Goal: Register for event/course

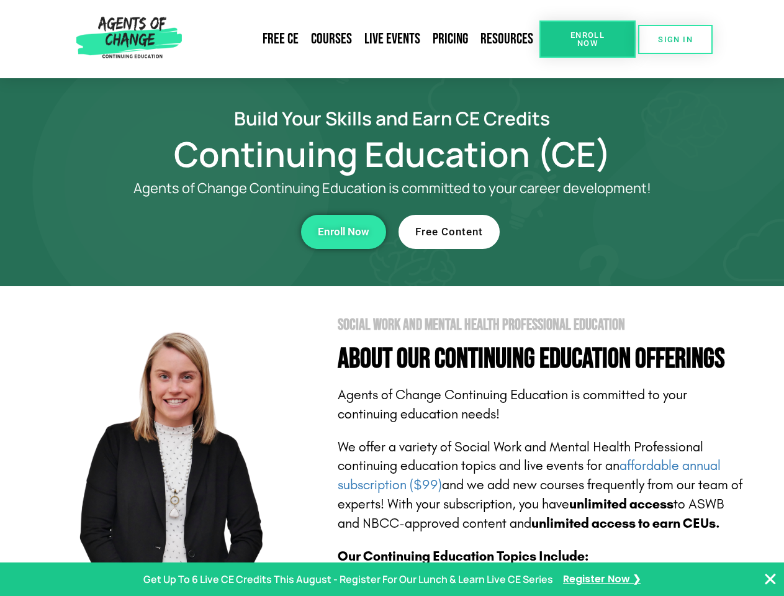
click at [392, 298] on section "Social Work and Mental Health Professional Education About Our Continuing Educa…" at bounding box center [392, 547] width 784 height 522
click at [587, 39] on span "Enroll Now" at bounding box center [587, 39] width 57 height 16
click at [676, 39] on span "SIGN IN" at bounding box center [675, 39] width 35 height 8
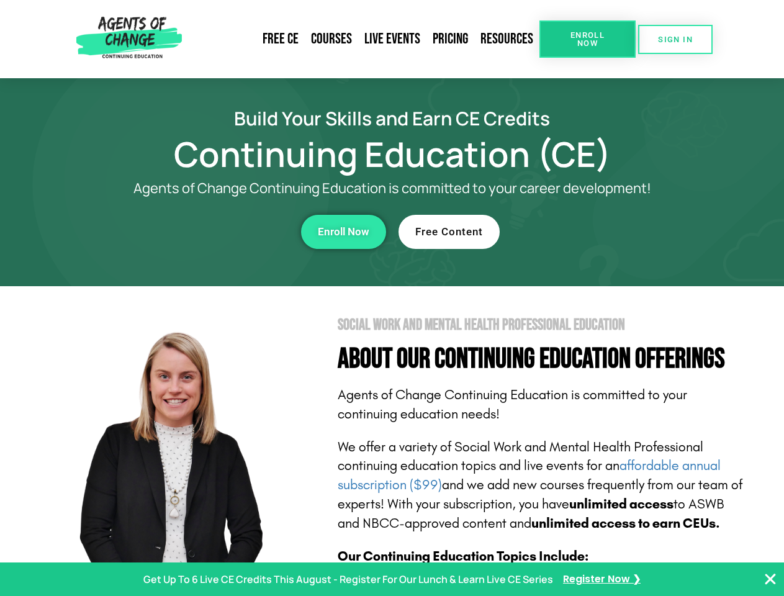
click at [215, 232] on div "Enroll Now" at bounding box center [216, 232] width 342 height 34
click at [343, 232] on span "Enroll Now" at bounding box center [344, 232] width 52 height 11
click at [569, 232] on div "Free Content" at bounding box center [570, 232] width 342 height 34
